Goal: Task Accomplishment & Management: Manage account settings

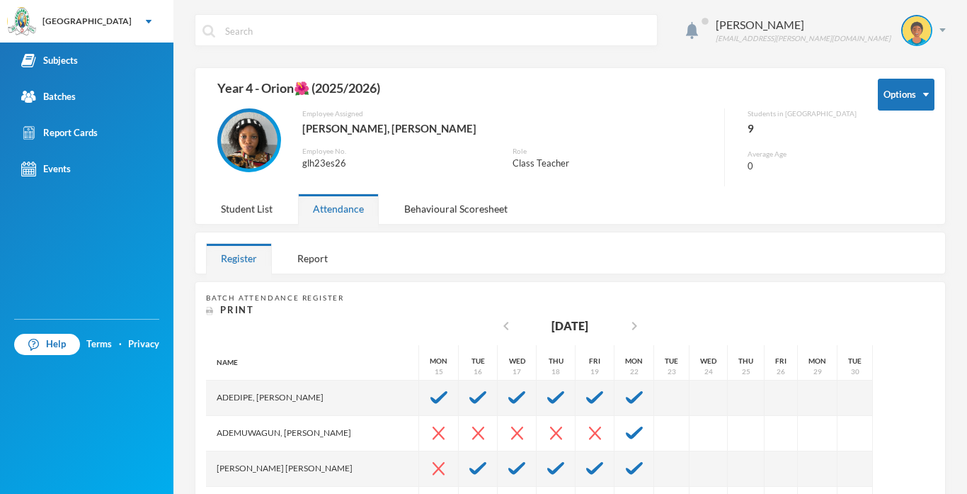
scroll to position [238, 0]
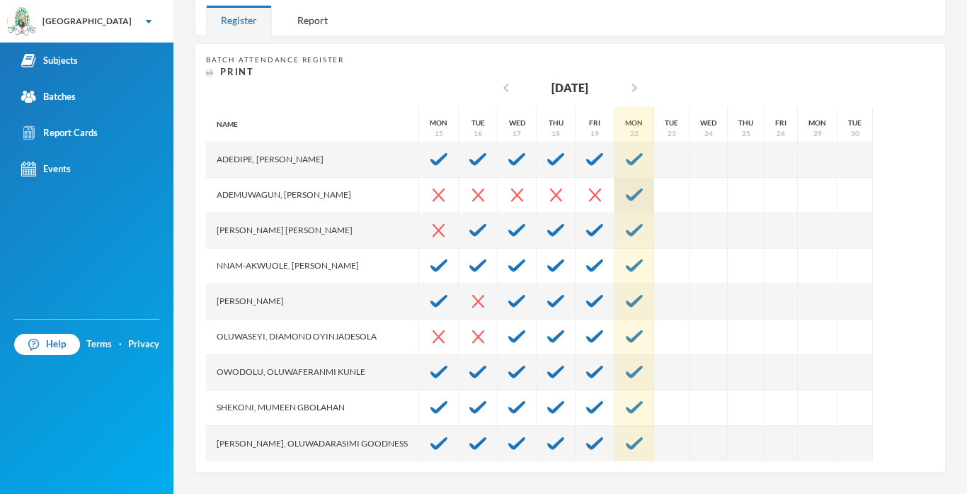
click at [627, 191] on img at bounding box center [634, 194] width 17 height 13
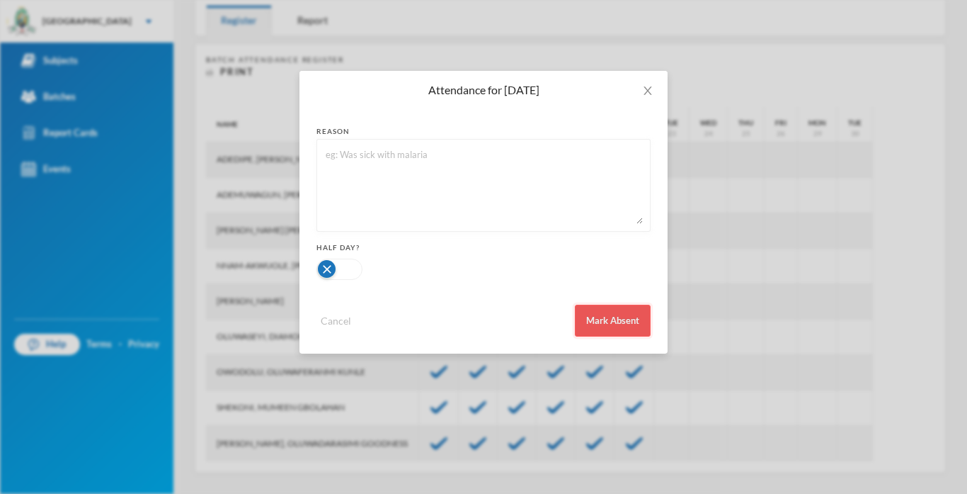
click at [603, 312] on button "Mark Absent" at bounding box center [613, 320] width 76 height 32
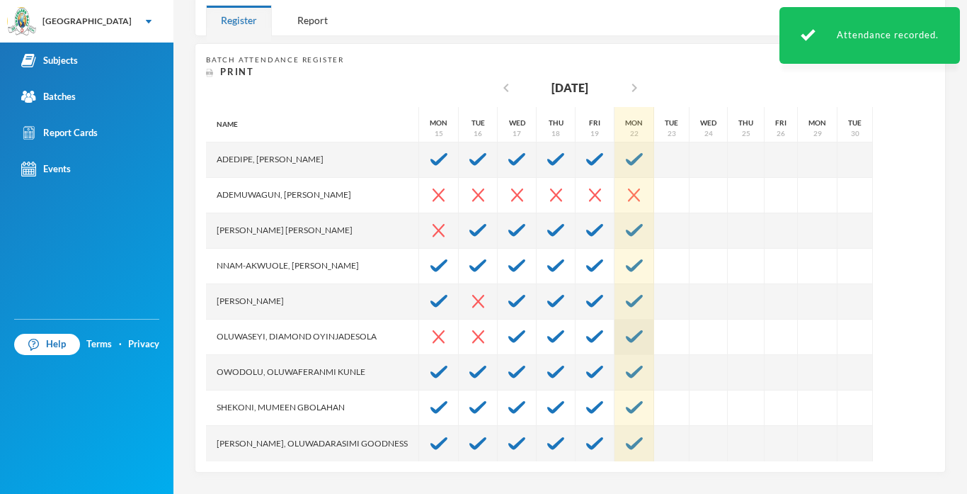
click at [620, 336] on div at bounding box center [635, 336] width 40 height 35
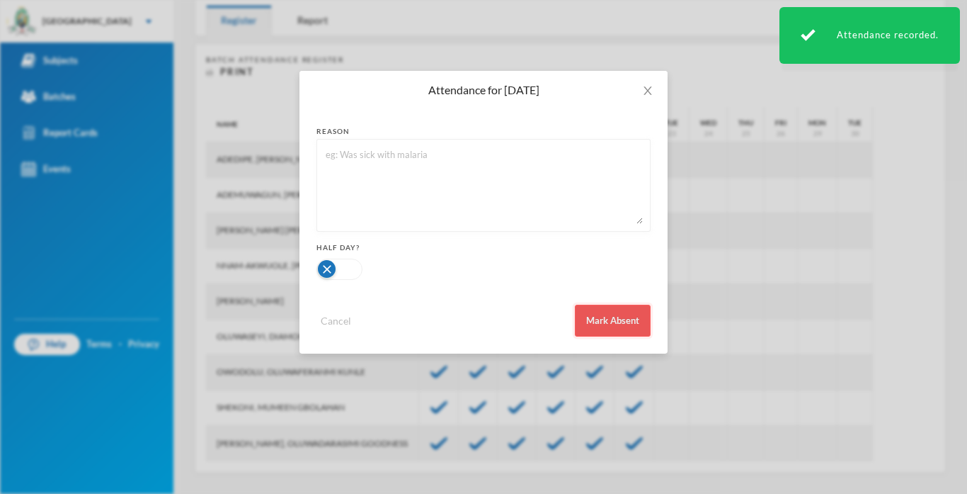
click at [608, 324] on button "Mark Absent" at bounding box center [613, 320] width 76 height 32
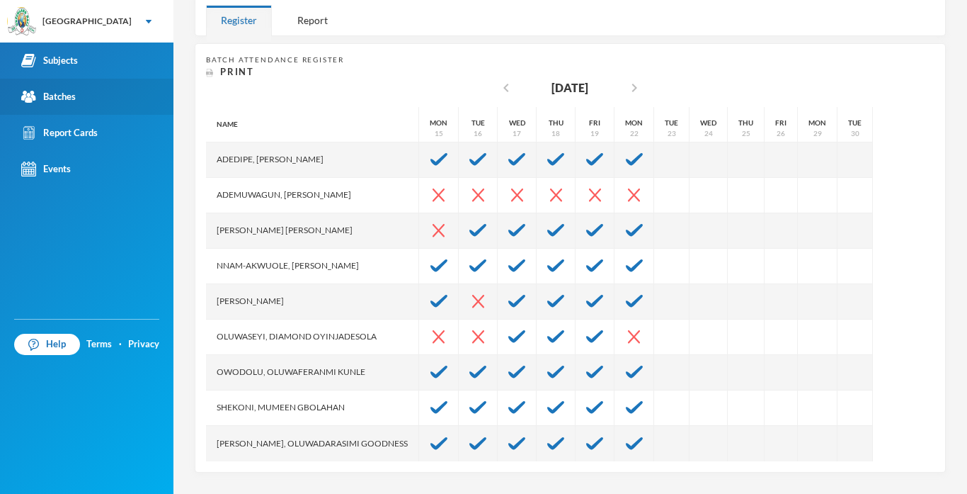
click at [66, 99] on div "Batches" at bounding box center [48, 96] width 55 height 15
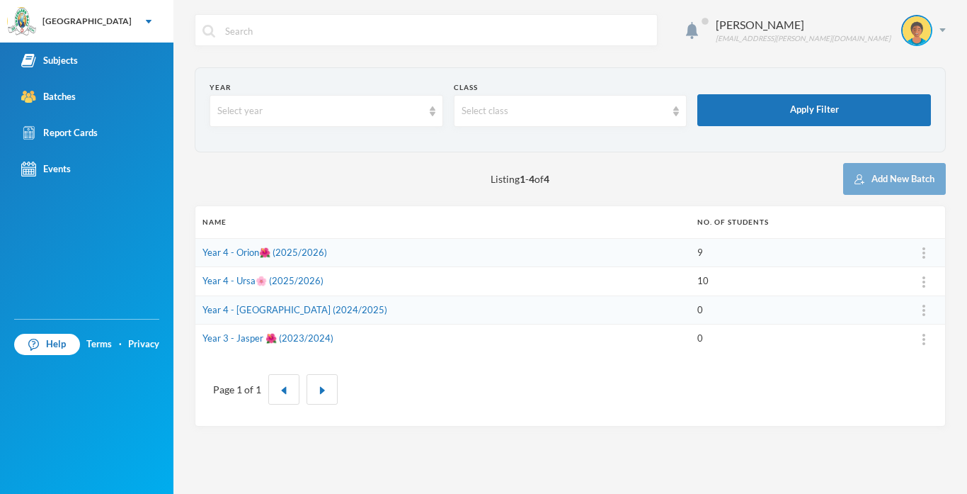
click at [252, 285] on td "Year 4 - Ursa🌸 (2025/2026)" at bounding box center [442, 281] width 495 height 29
click at [285, 283] on link "Year 4 - Ursa🌸 (2025/2026)" at bounding box center [263, 280] width 121 height 11
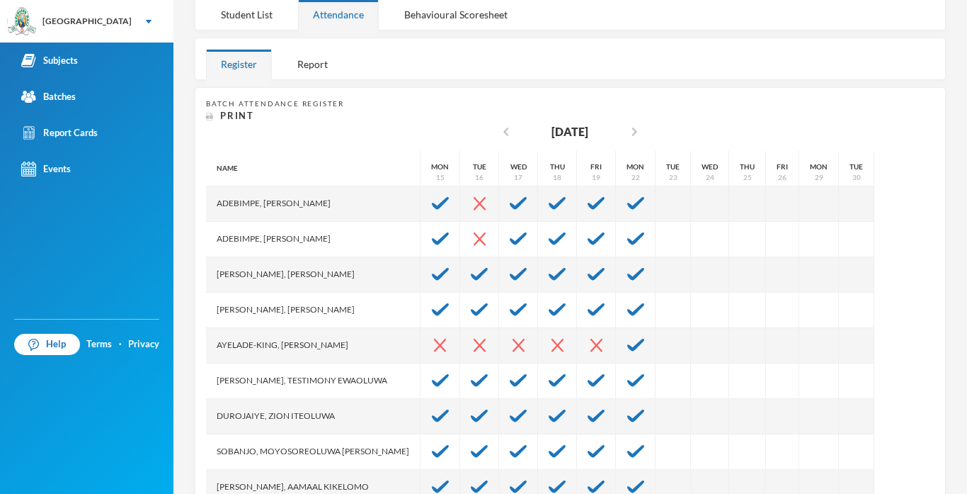
scroll to position [224, 0]
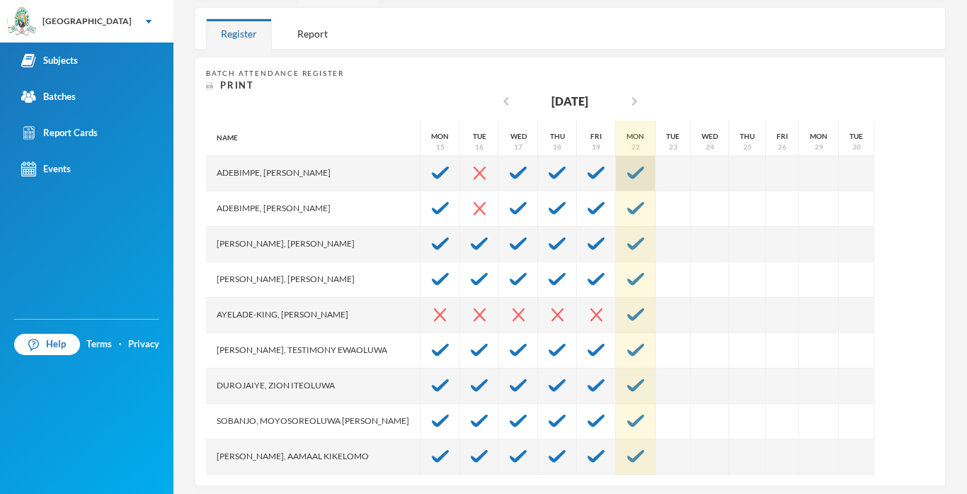
click at [631, 170] on img at bounding box center [635, 172] width 17 height 13
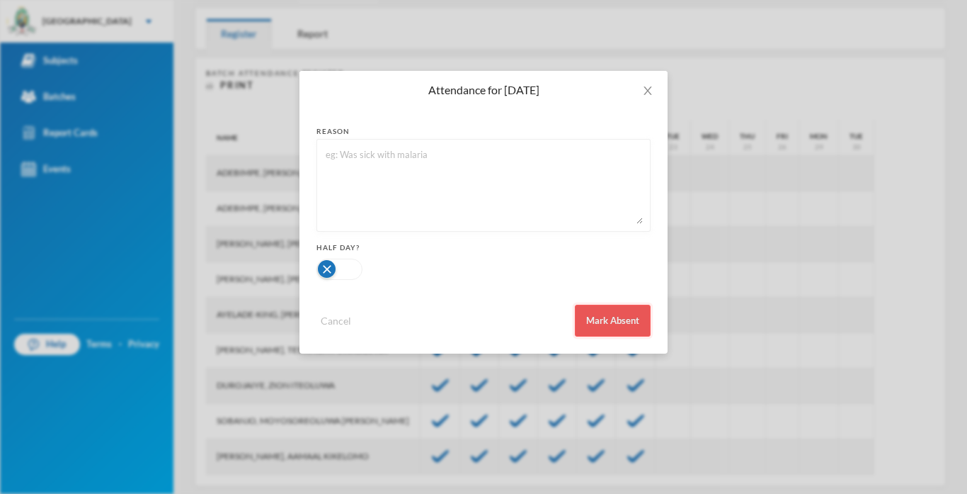
click at [584, 323] on button "Mark Absent" at bounding box center [613, 320] width 76 height 32
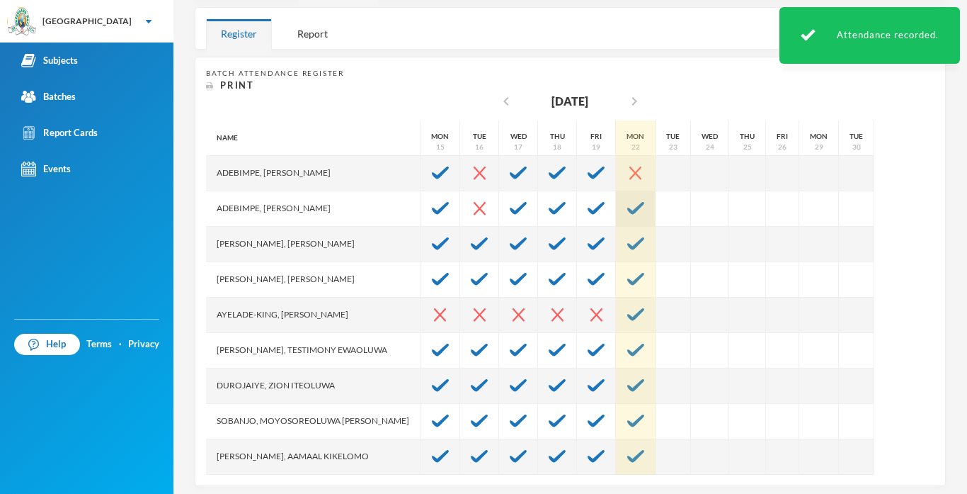
click at [627, 211] on img at bounding box center [635, 208] width 17 height 13
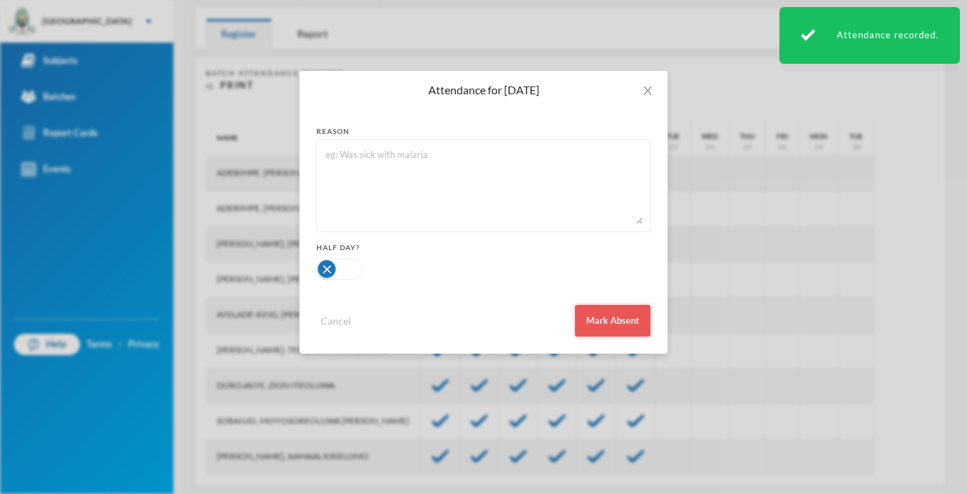
click at [580, 318] on button "Mark Absent" at bounding box center [613, 320] width 76 height 32
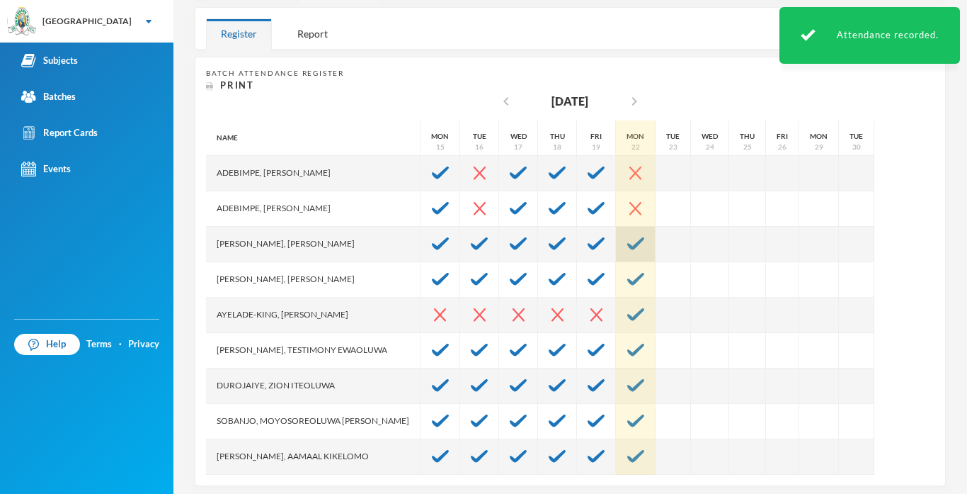
scroll to position [35, 0]
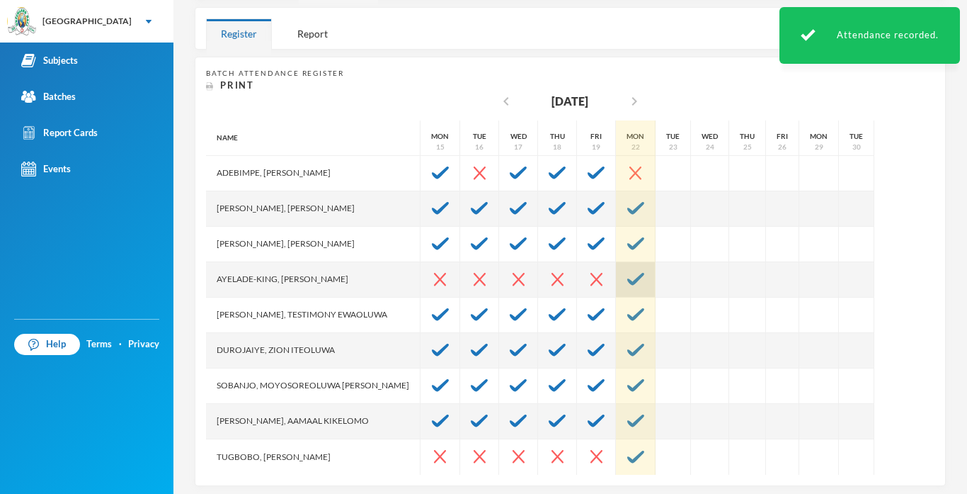
click at [627, 275] on img at bounding box center [635, 279] width 17 height 13
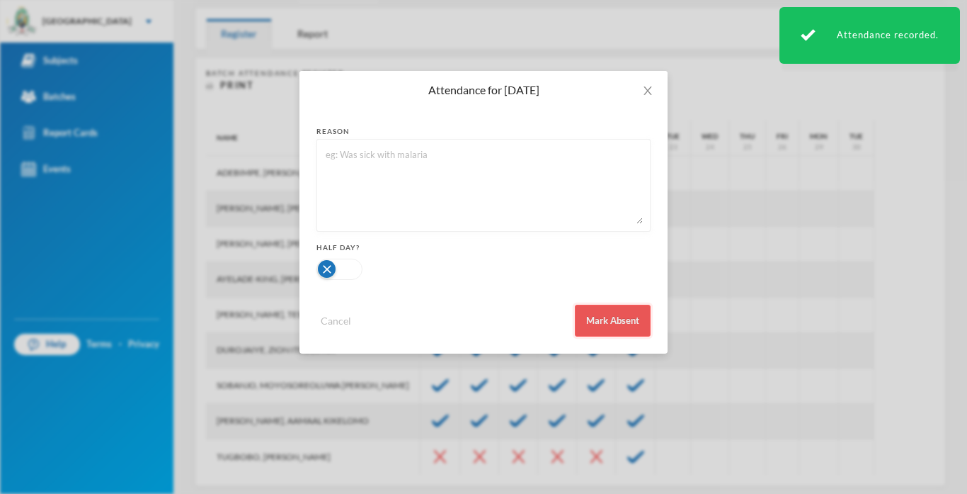
click at [614, 318] on button "Mark Absent" at bounding box center [613, 320] width 76 height 32
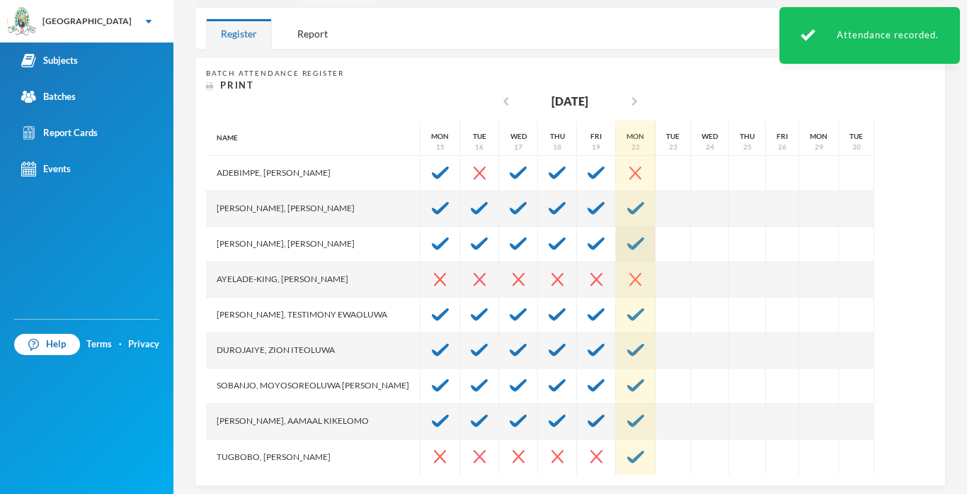
click at [622, 258] on div at bounding box center [636, 244] width 40 height 35
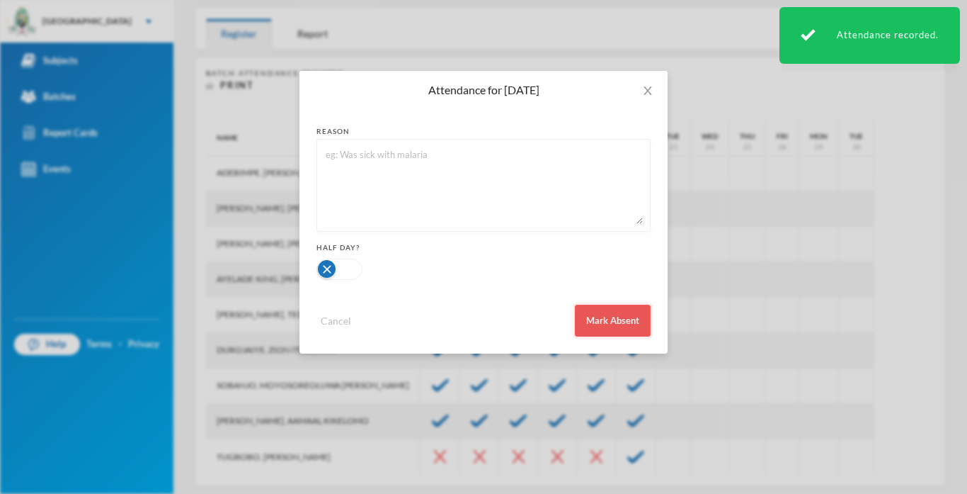
click at [620, 324] on button "Mark Absent" at bounding box center [613, 320] width 76 height 32
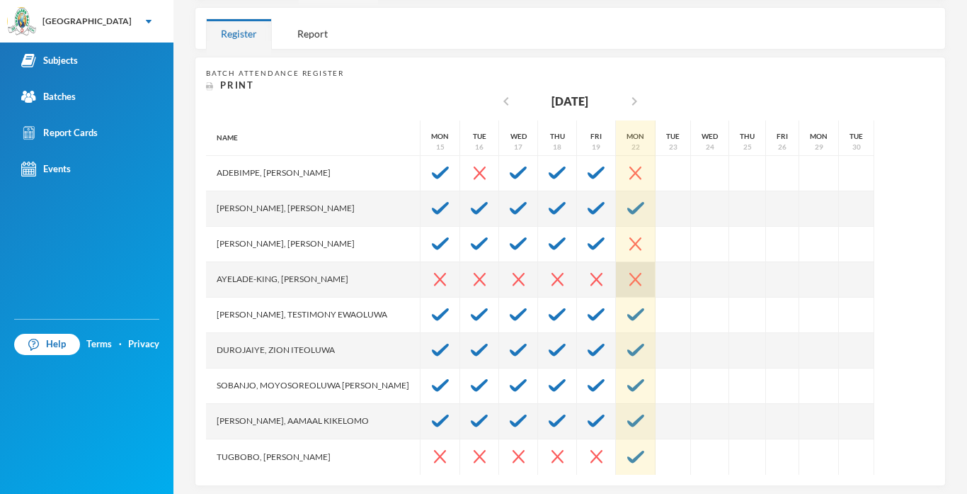
scroll to position [0, 0]
